Goal: Task Accomplishment & Management: Complete application form

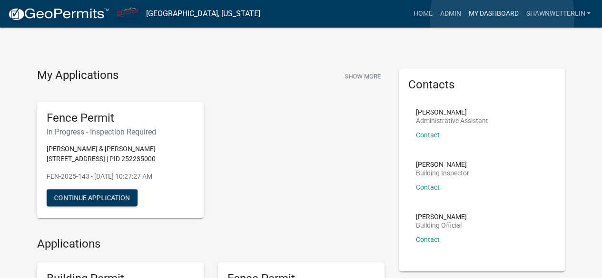
click at [502, 17] on link "My Dashboard" at bounding box center [493, 14] width 58 height 18
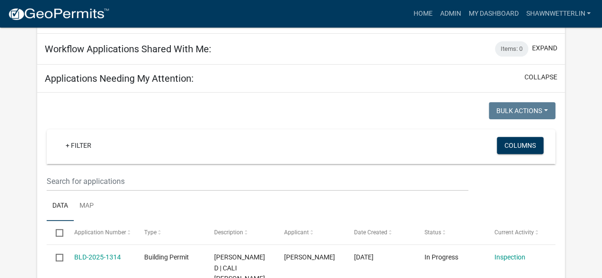
scroll to position [106, 0]
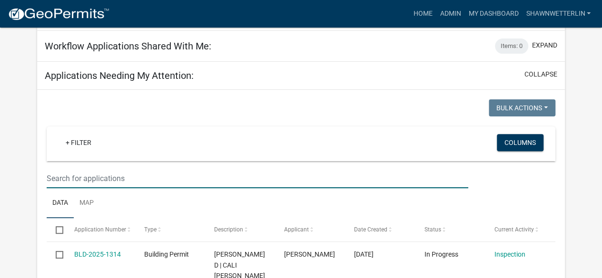
click at [160, 181] on input "text" at bounding box center [257, 179] width 421 height 20
type input "188"
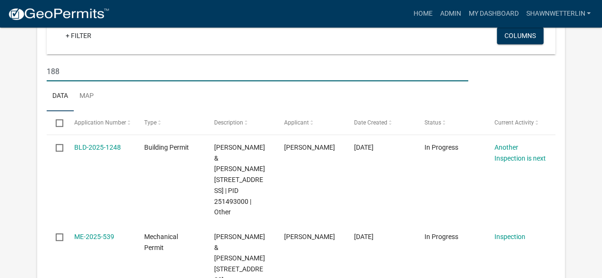
scroll to position [221, 0]
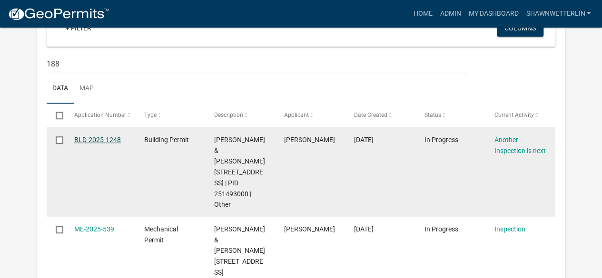
click at [103, 137] on link "BLD-2025-1248" at bounding box center [97, 140] width 47 height 8
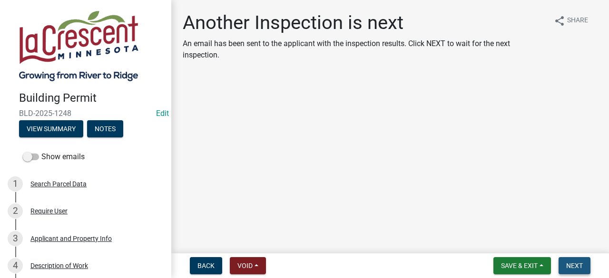
click at [574, 265] on span "Next" at bounding box center [574, 266] width 17 height 8
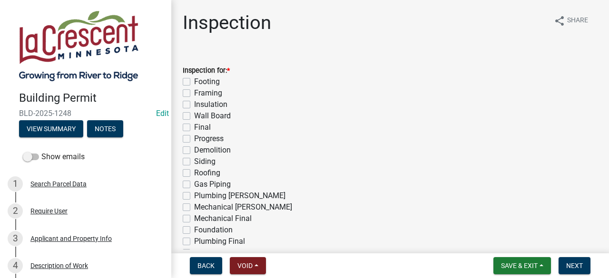
click at [194, 139] on label "Progress" at bounding box center [208, 138] width 29 height 11
click at [194, 139] on input "Progress" at bounding box center [197, 136] width 6 height 6
checkbox input "true"
checkbox input "false"
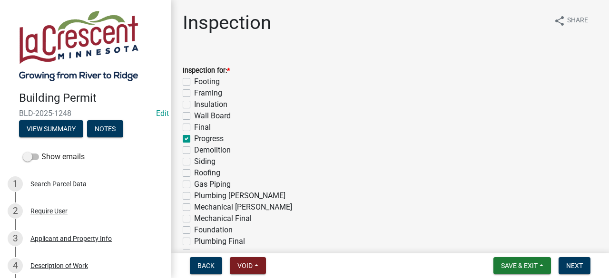
checkbox input "false"
checkbox input "true"
checkbox input "false"
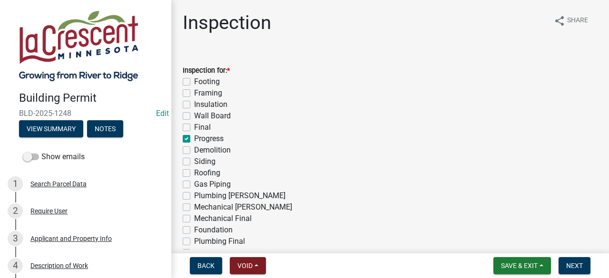
checkbox input "false"
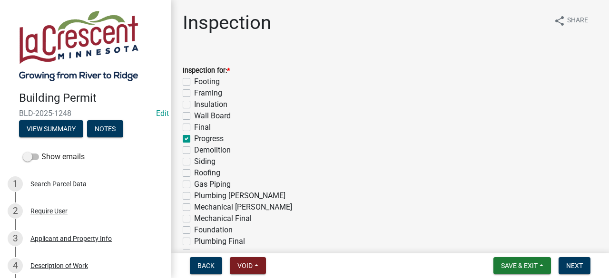
checkbox input "false"
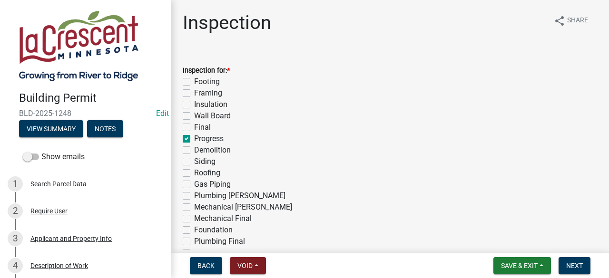
checkbox input "false"
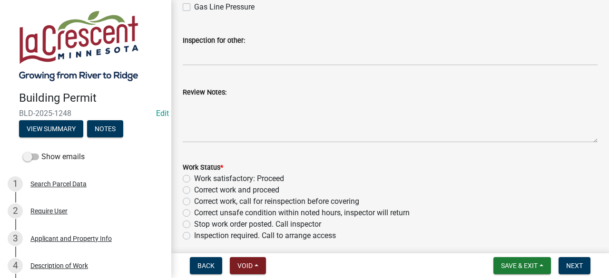
scroll to position [304, 0]
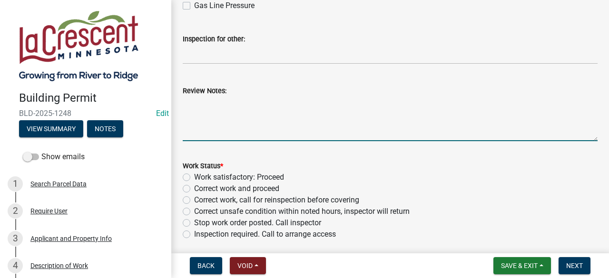
click at [283, 121] on textarea "Review Notes:" at bounding box center [390, 119] width 415 height 45
type textarea "Pool side panels installed with concrete."
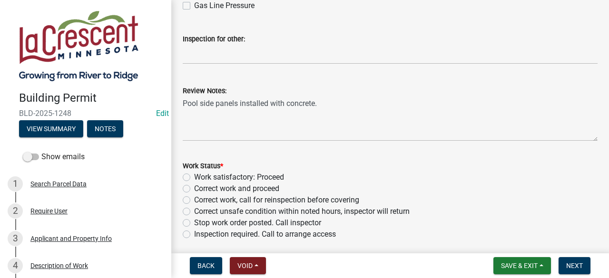
click at [194, 174] on label "Work satisfactory: Proceed" at bounding box center [239, 177] width 90 height 11
click at [194, 174] on input "Work satisfactory: Proceed" at bounding box center [197, 175] width 6 height 6
radio input "true"
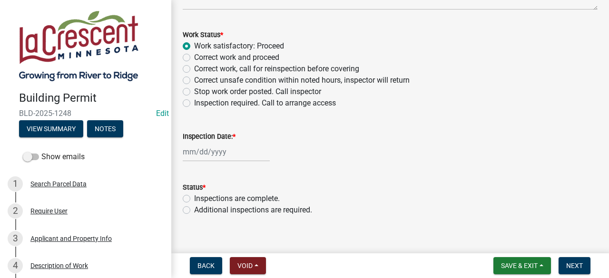
scroll to position [447, 0]
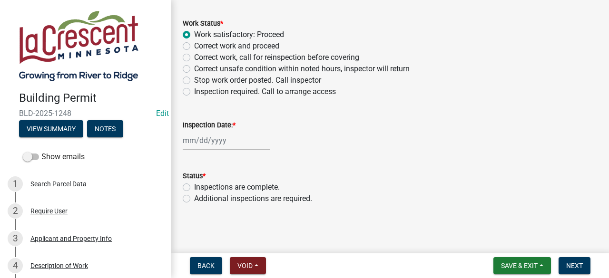
select select "8"
select select "2025"
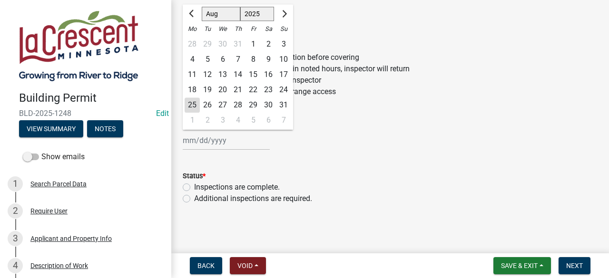
click at [250, 141] on div "[PERSON_NAME] Feb Mar Apr [PERSON_NAME][DATE] Oct Nov [DATE] 1526 1527 1528 152…" at bounding box center [226, 141] width 87 height 20
click at [192, 106] on div "25" at bounding box center [192, 105] width 15 height 15
type input "[DATE]"
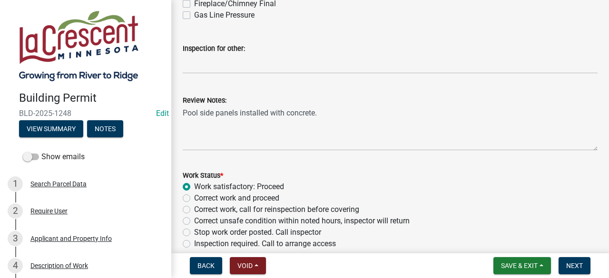
scroll to position [263, 0]
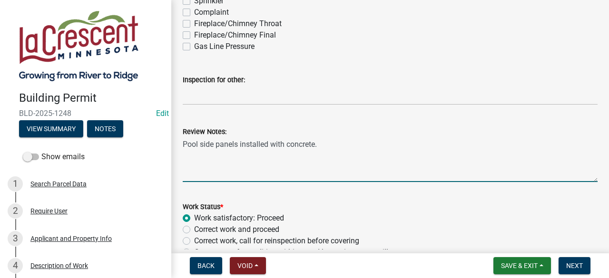
click at [375, 144] on textarea "Pool side panels installed with concrete." at bounding box center [390, 159] width 415 height 45
click at [520, 144] on textarea "Pool side panels installed with concrete. Make sure electrical inspector gets c…" at bounding box center [390, 159] width 415 height 45
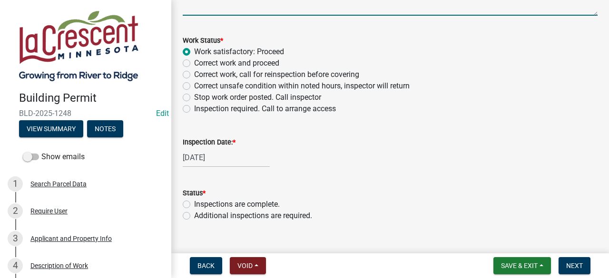
scroll to position [447, 0]
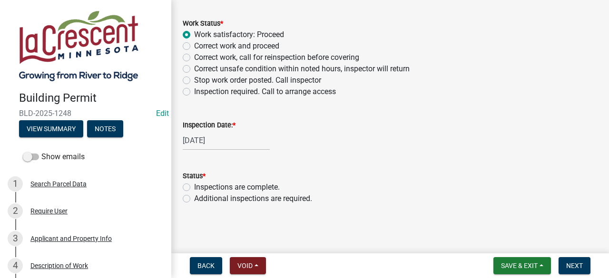
type textarea "Pool side panels installed with concrete. Make sure electrical inspector gets c…"
click at [194, 199] on label "Additional inspections are required." at bounding box center [253, 198] width 118 height 11
click at [194, 199] on input "Additional inspections are required." at bounding box center [197, 196] width 6 height 6
radio input "true"
click at [575, 265] on span "Next" at bounding box center [574, 266] width 17 height 8
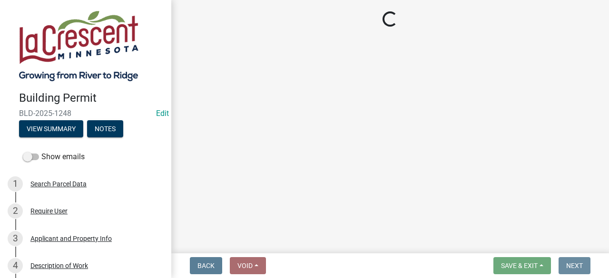
scroll to position [0, 0]
